Goal: Find specific page/section: Find specific page/section

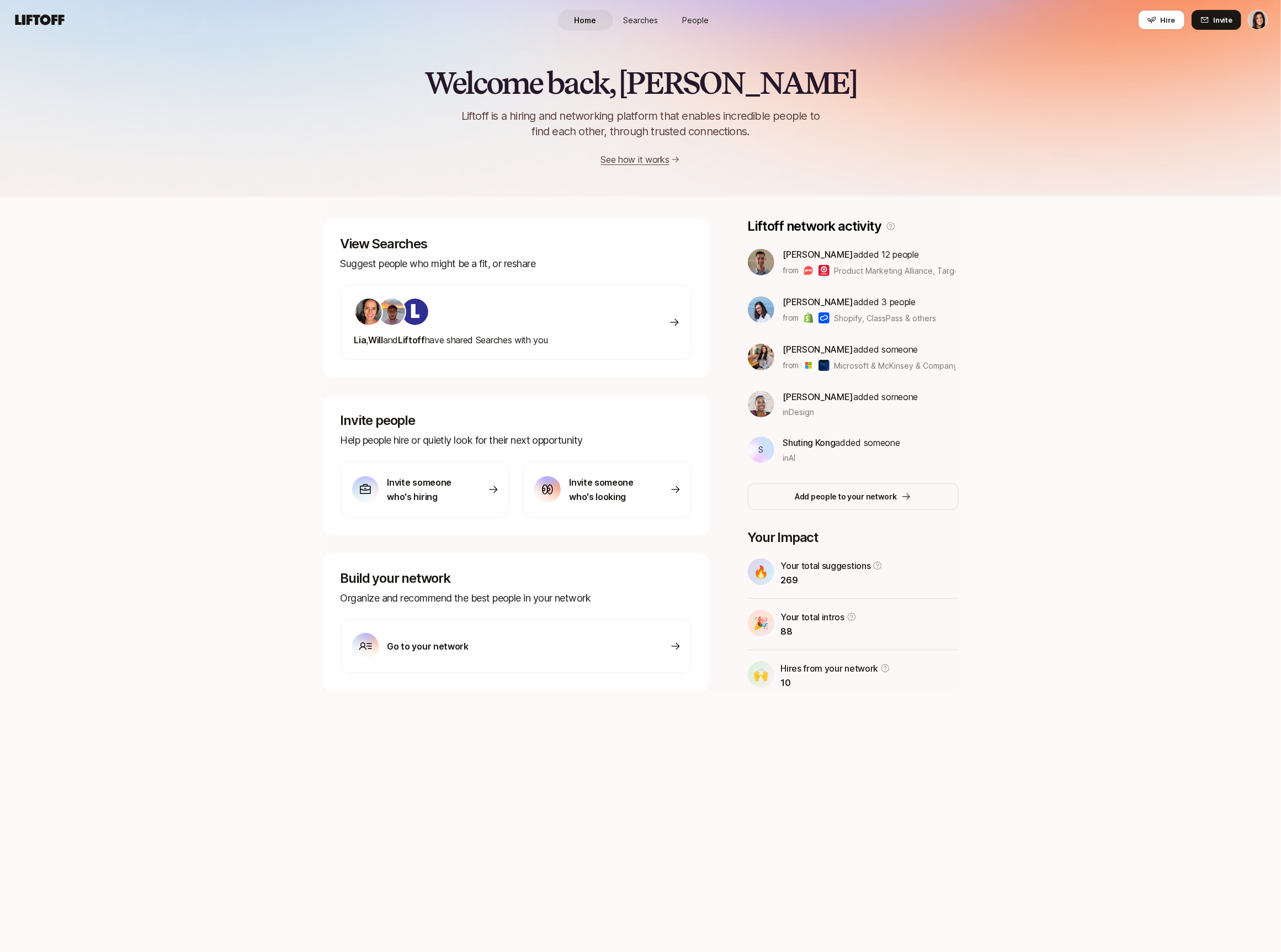
click at [648, 19] on span "Searches" at bounding box center [641, 20] width 35 height 12
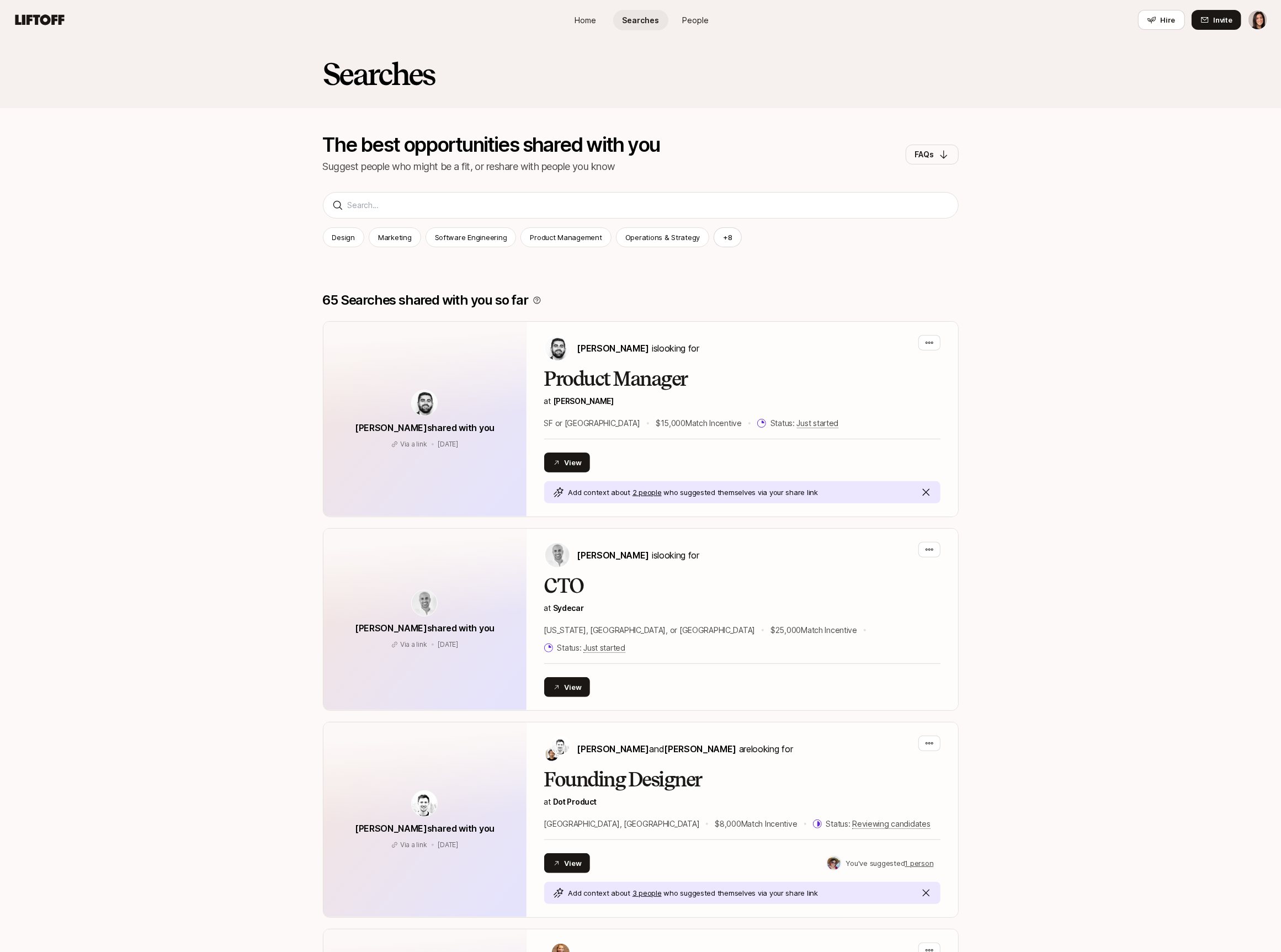
click at [494, 198] on div "Searches The best opportunities shared with you Suggest people who might be a f…" at bounding box center [640, 120] width 1281 height 161
click at [487, 206] on input at bounding box center [648, 205] width 602 height 13
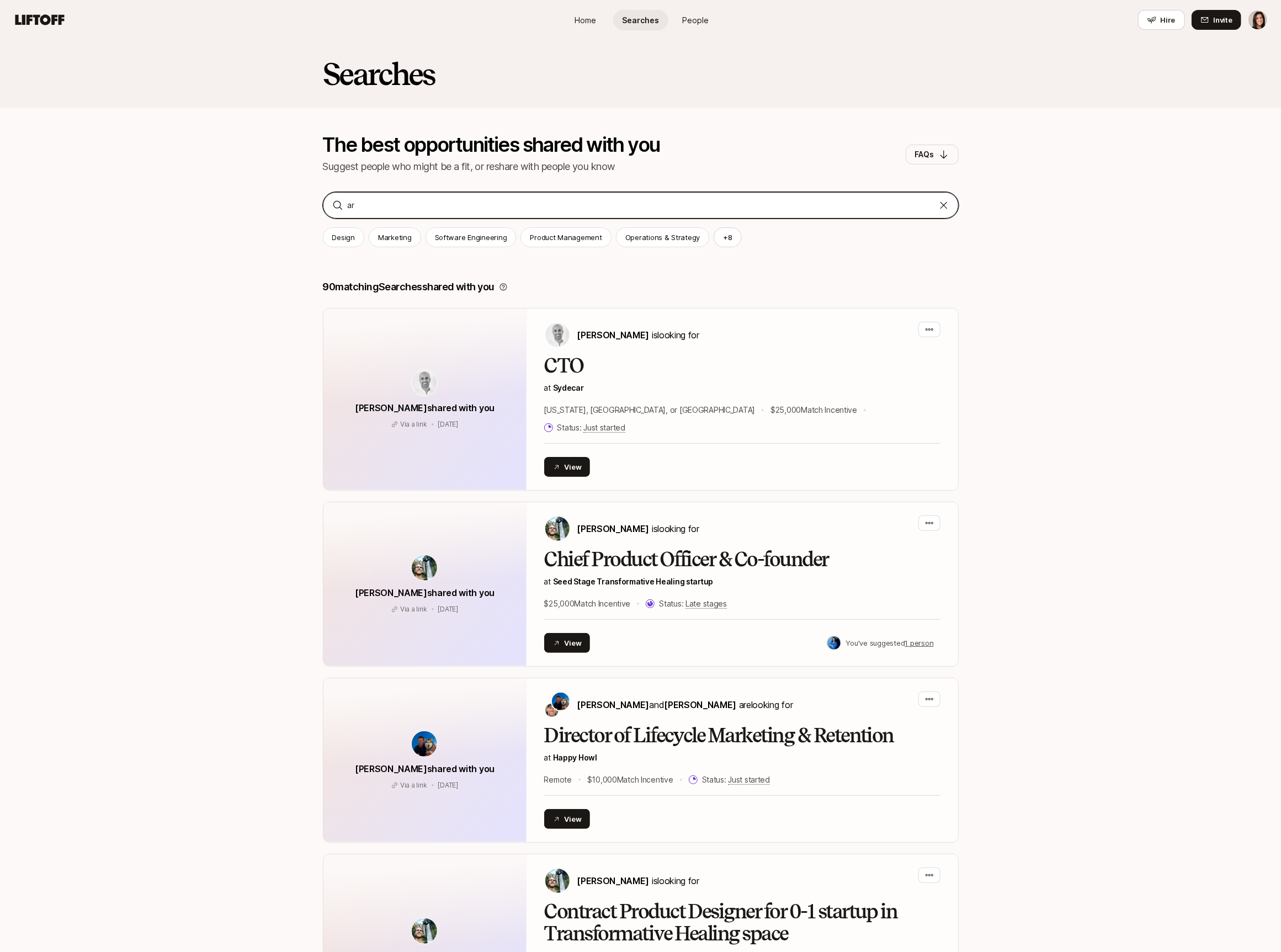
type input "a"
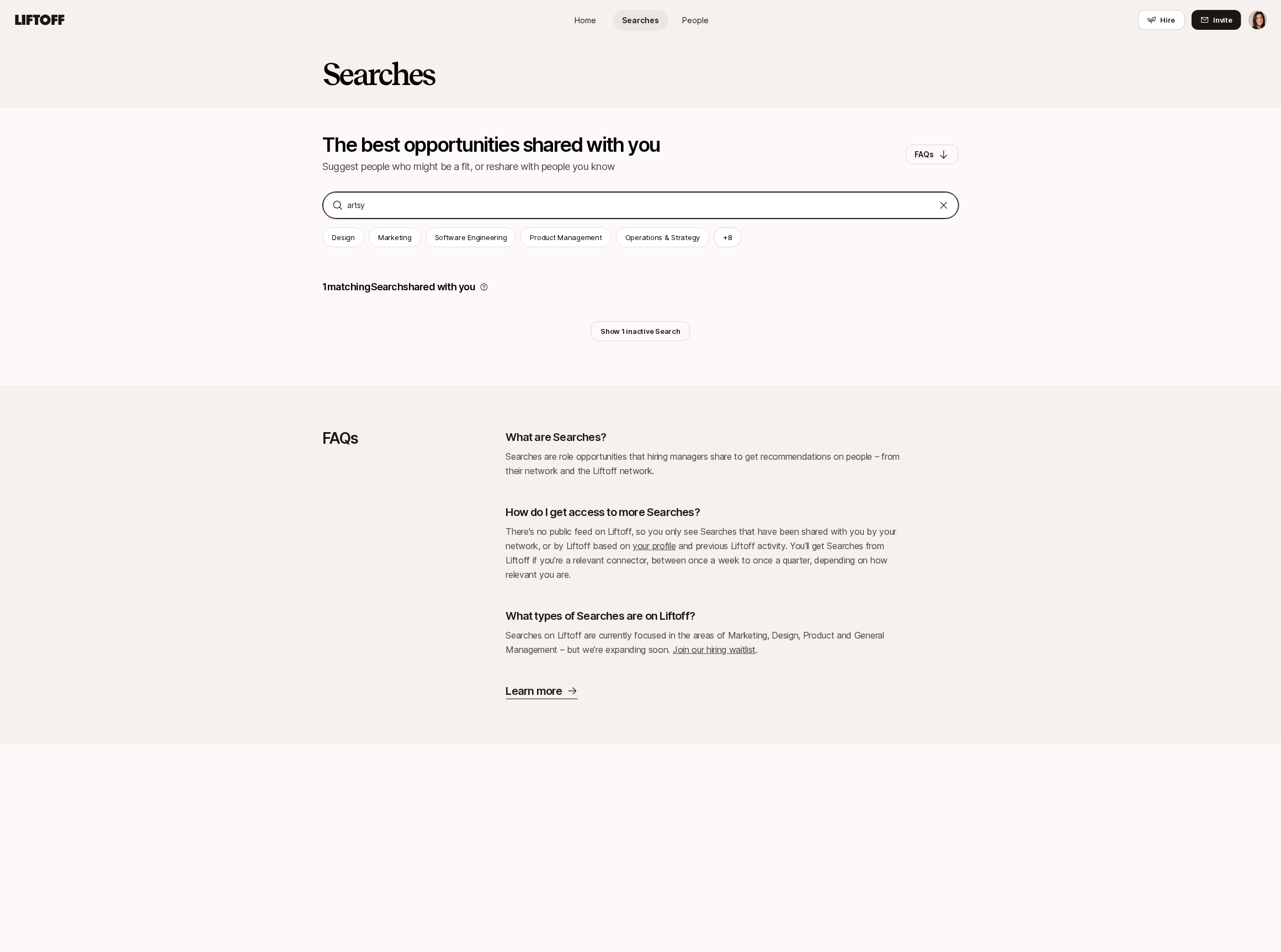
type input "artsy"
click at [626, 316] on div "1 matching Search shared with you Show 1 inactive Search" at bounding box center [641, 299] width 636 height 84
click at [626, 326] on button "Show 1 inactive Search" at bounding box center [640, 331] width 98 height 20
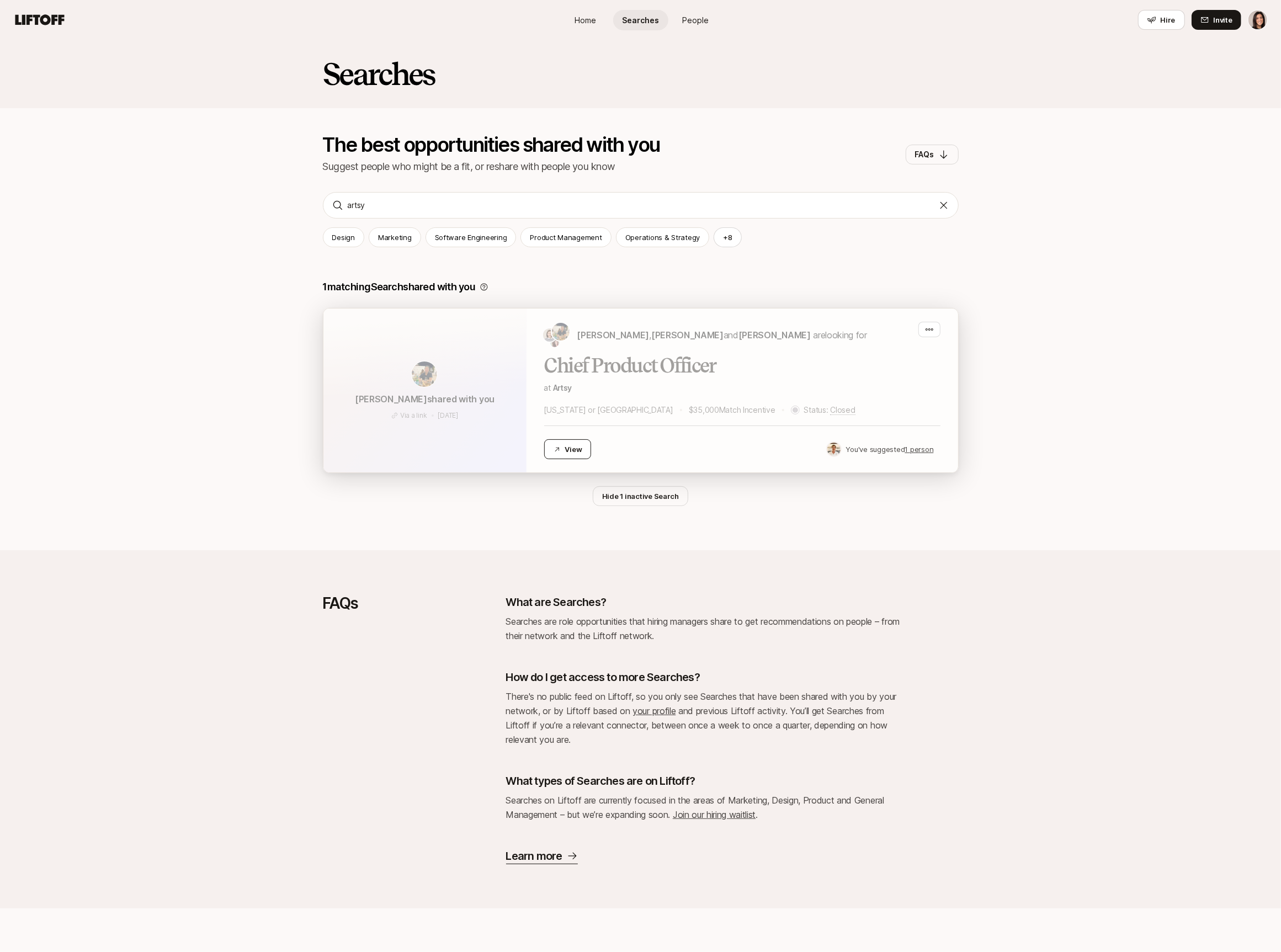
click at [572, 449] on button "View" at bounding box center [568, 449] width 48 height 20
